Goal: Task Accomplishment & Management: Manage account settings

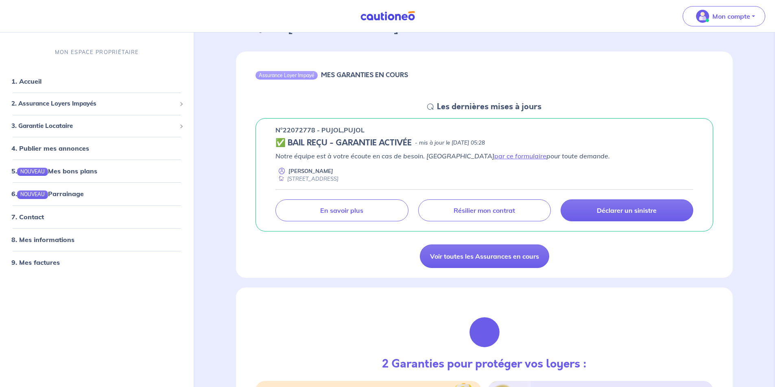
scroll to position [163, 0]
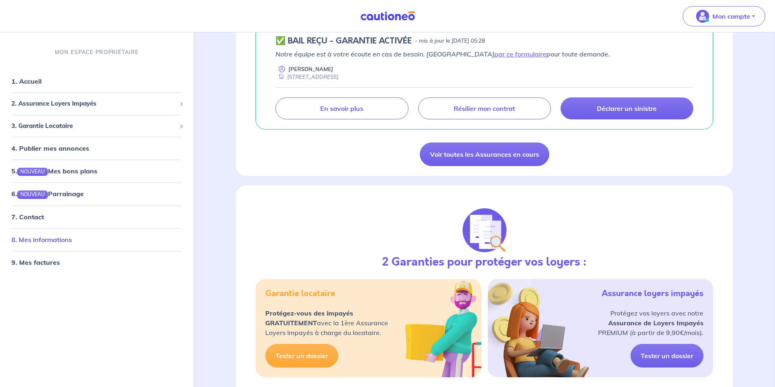
click at [41, 240] on link "8. Mes informations" at bounding box center [41, 240] width 61 height 8
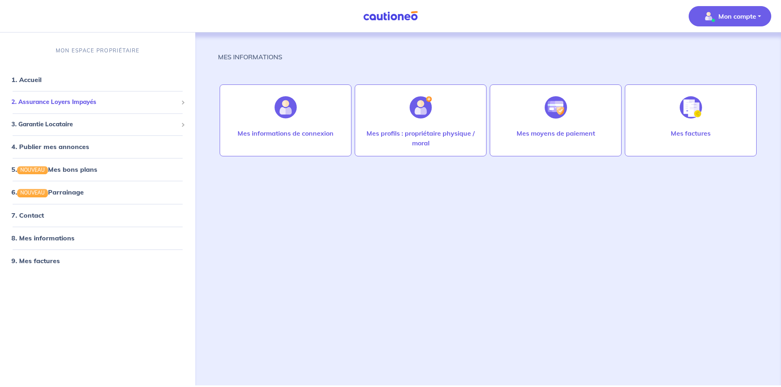
click at [52, 105] on span "2. Assurance Loyers Impayés" at bounding box center [94, 102] width 166 height 9
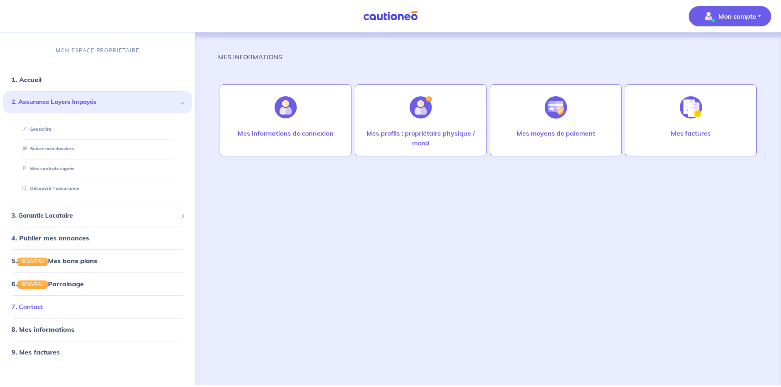
click at [32, 310] on link "7. Contact" at bounding box center [27, 307] width 32 height 8
click at [32, 79] on link "1. Accueil" at bounding box center [26, 80] width 30 height 8
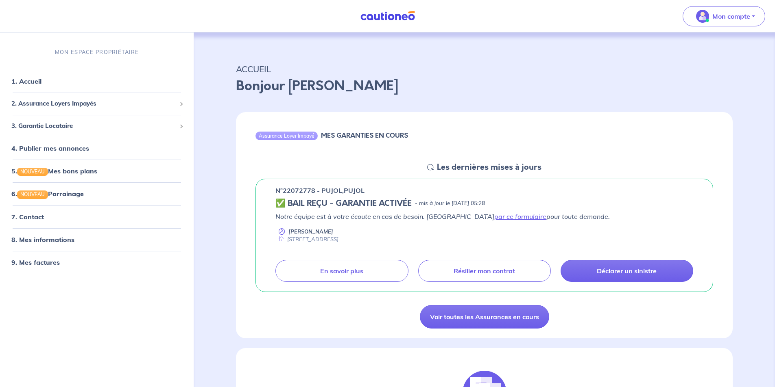
click at [364, 137] on h6 "MES GARANTIES EN COURS" at bounding box center [364, 136] width 87 height 8
click at [333, 272] on p "En savoir plus" at bounding box center [341, 271] width 43 height 8
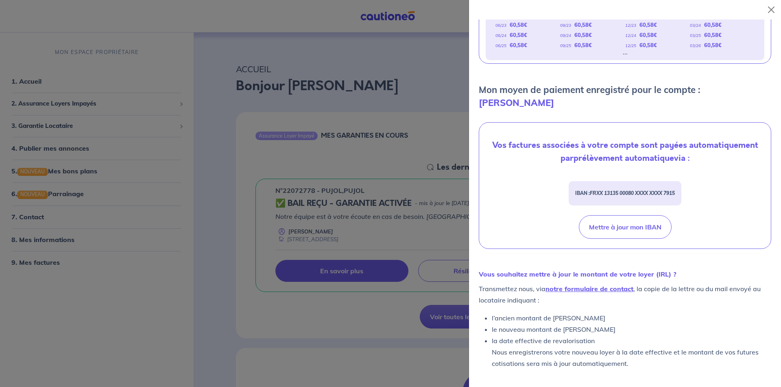
scroll to position [188, 0]
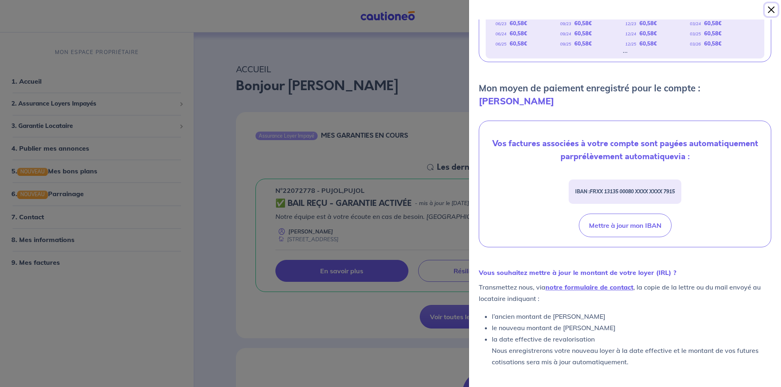
click at [769, 11] on button "Close" at bounding box center [770, 9] width 13 height 13
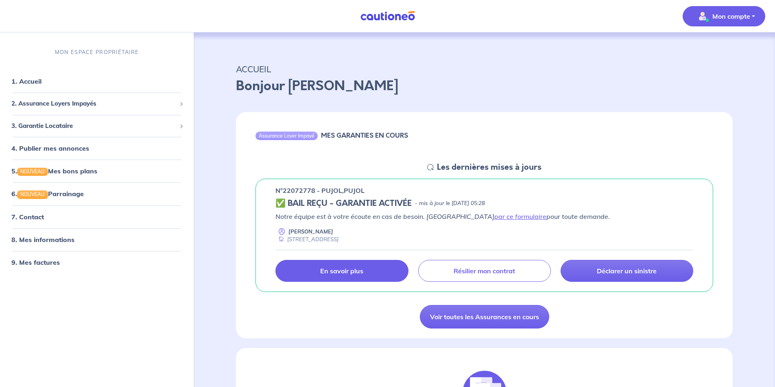
click at [735, 17] on p "Mon compte" at bounding box center [731, 16] width 38 height 10
click at [714, 50] on link "Mes informations" at bounding box center [715, 50] width 65 height 13
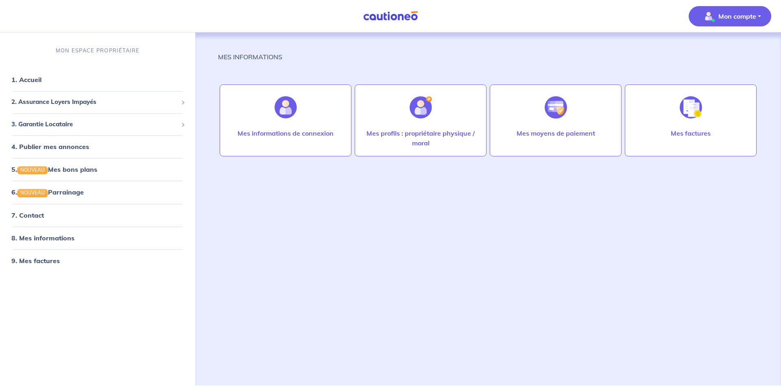
click at [758, 16] on button "Mon compte" at bounding box center [729, 16] width 83 height 20
click at [708, 73] on link "Me déconnecter" at bounding box center [721, 69] width 65 height 13
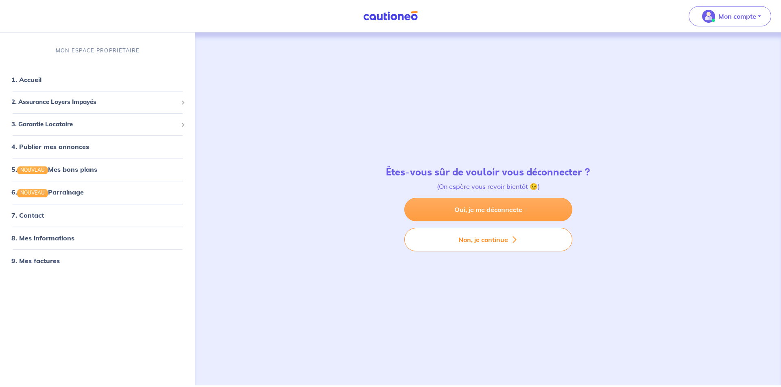
click at [479, 213] on link "Oui, je me déconnecte" at bounding box center [488, 210] width 168 height 24
